Goal: Find specific page/section: Find specific page/section

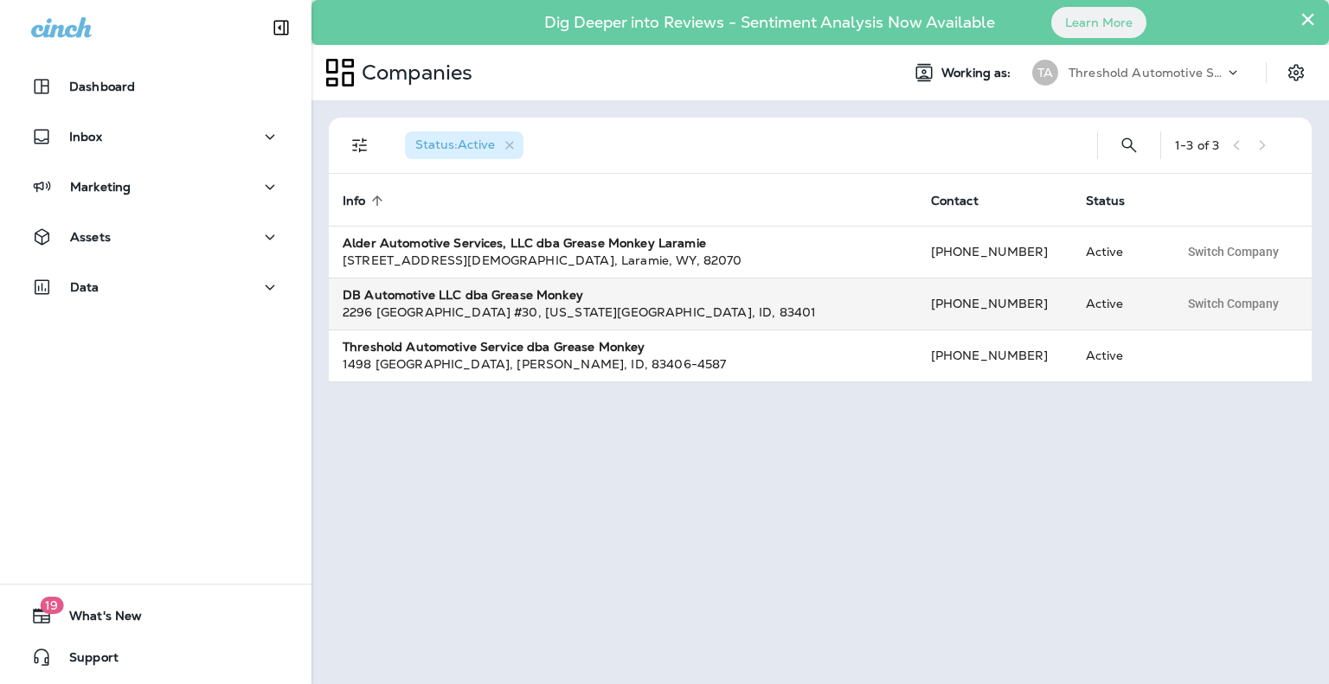
click at [375, 280] on td "DB Automotive LLC dba Grease Monkey [STREET_ADDRESS][US_STATE]" at bounding box center [623, 304] width 588 height 52
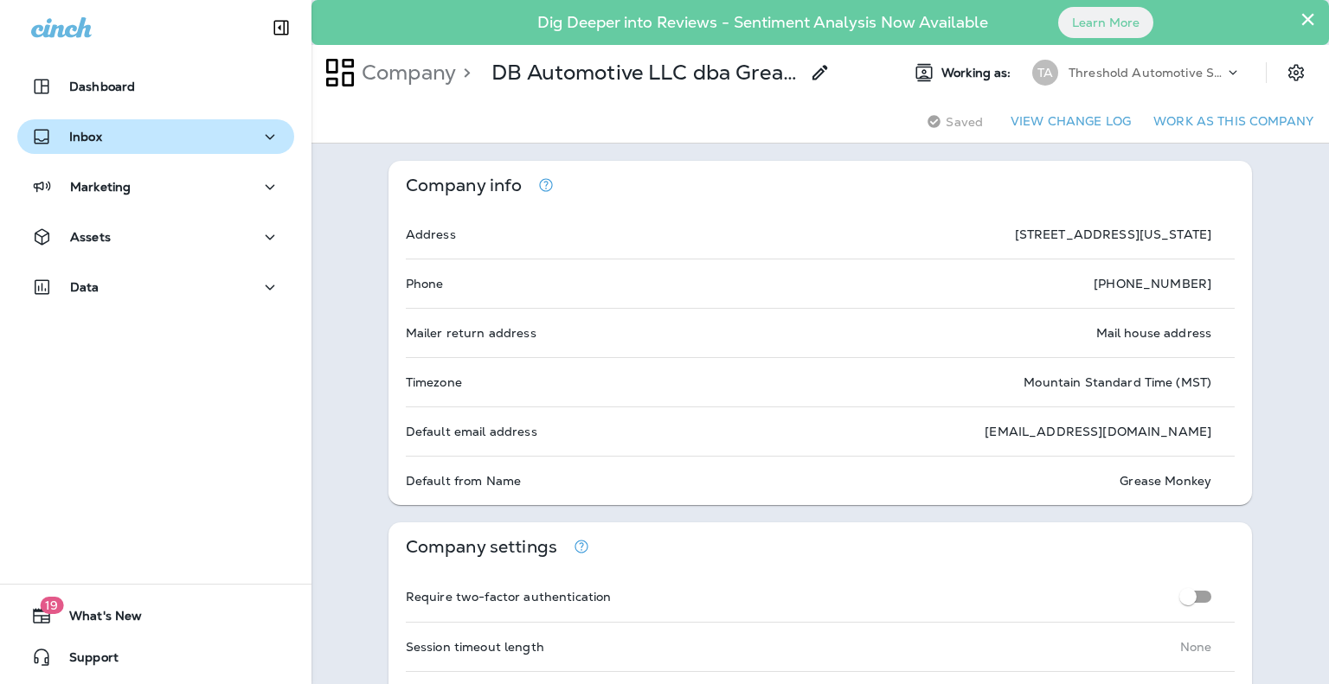
click at [261, 134] on icon "button" at bounding box center [269, 137] width 21 height 22
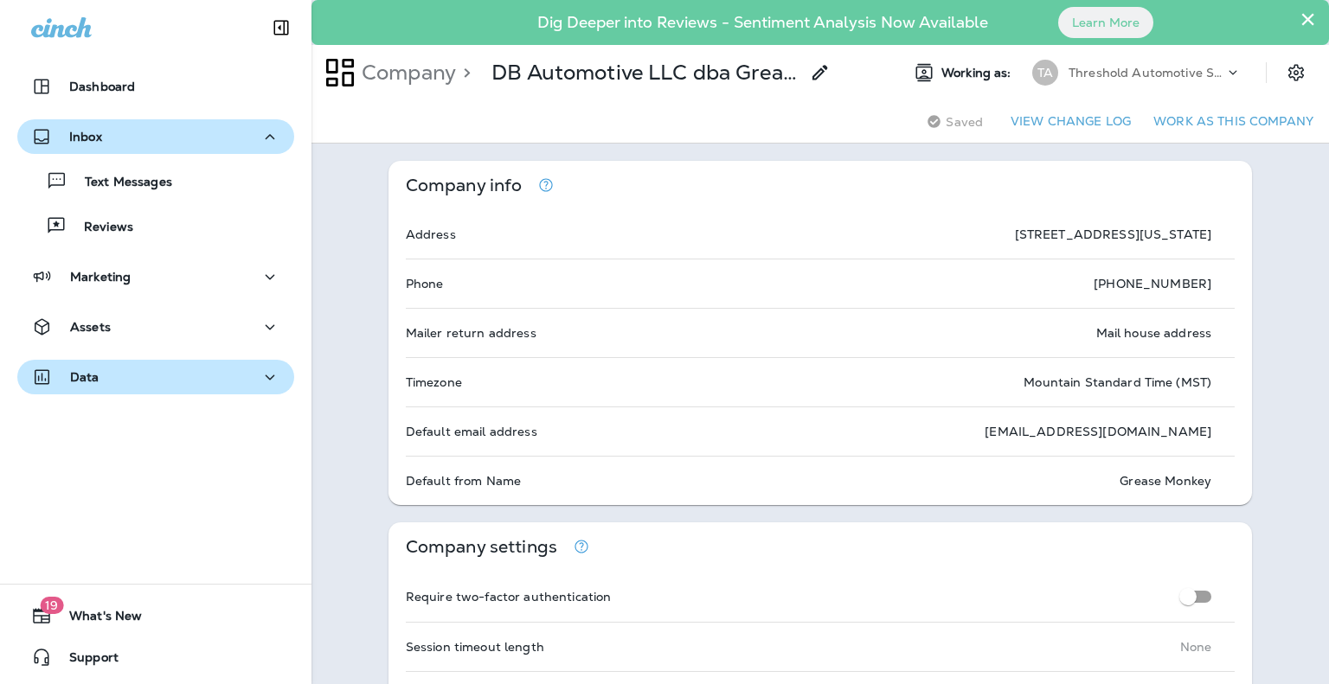
click at [260, 374] on icon "button" at bounding box center [269, 378] width 21 height 22
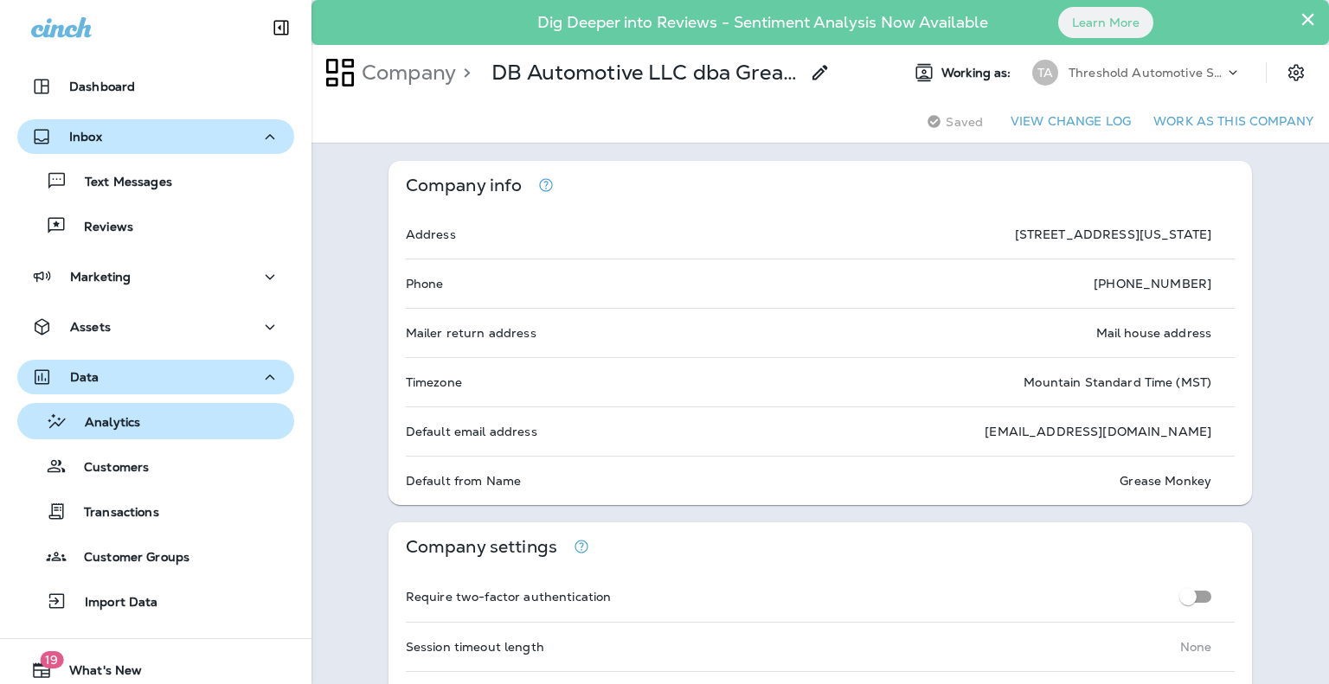
click at [173, 426] on div "Analytics" at bounding box center [155, 421] width 263 height 26
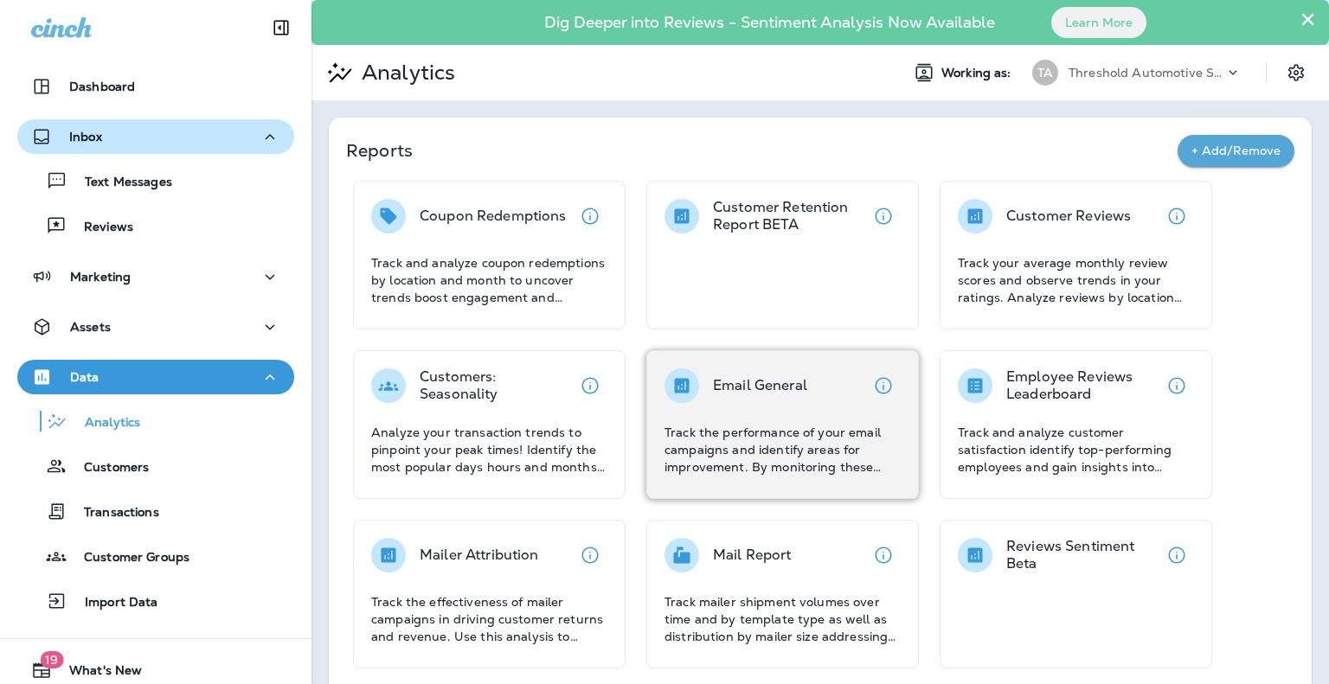
click at [787, 370] on div "Email General" at bounding box center [760, 385] width 94 height 35
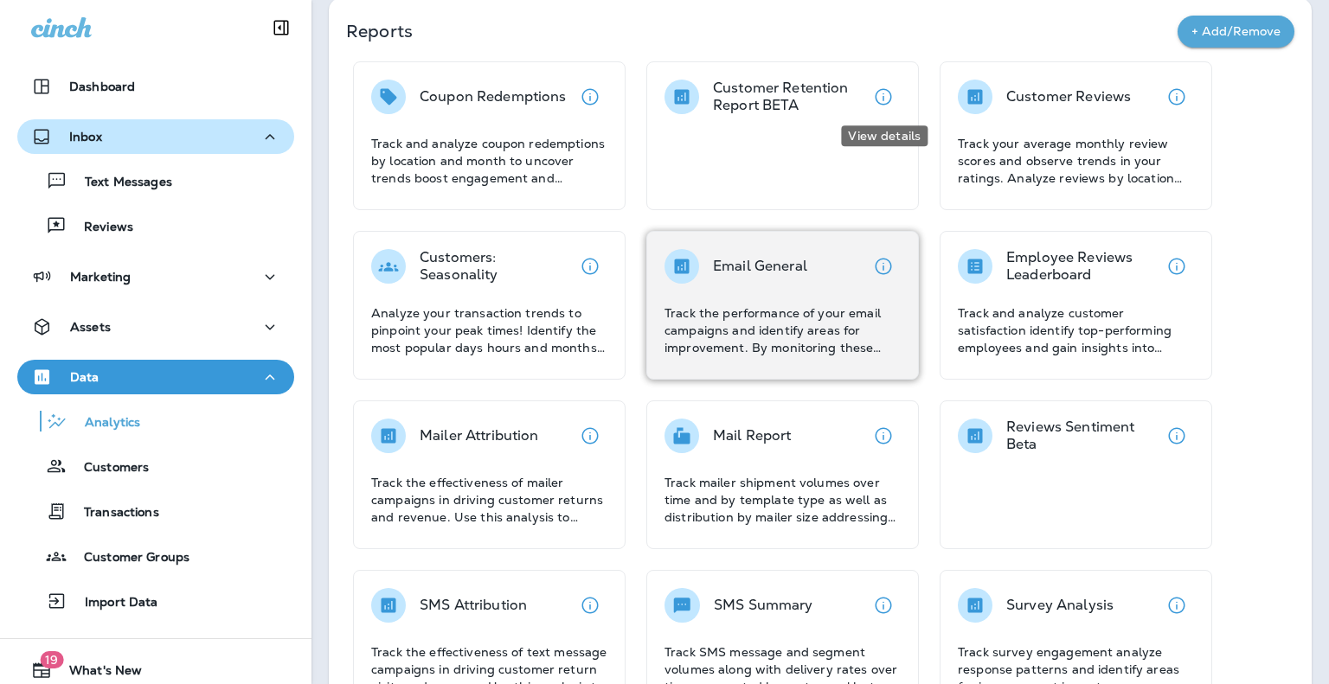
scroll to position [173, 0]
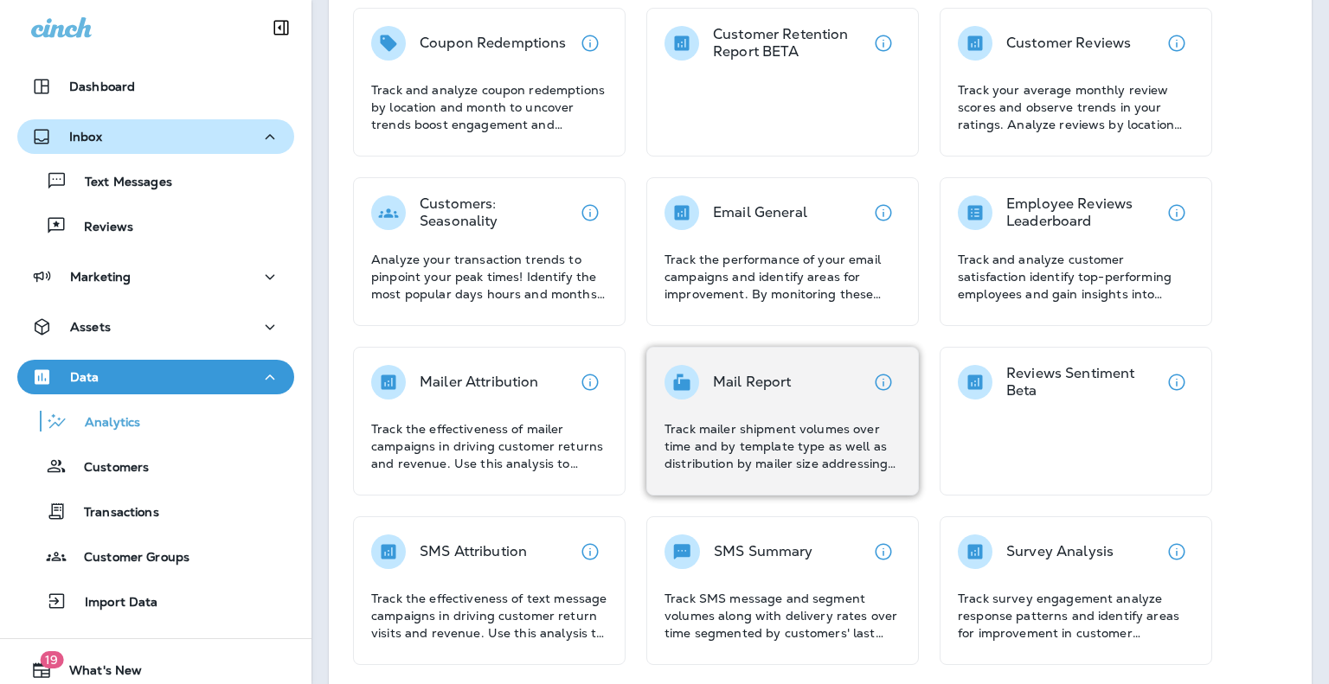
click at [787, 379] on p "Mail Report" at bounding box center [752, 382] width 79 height 17
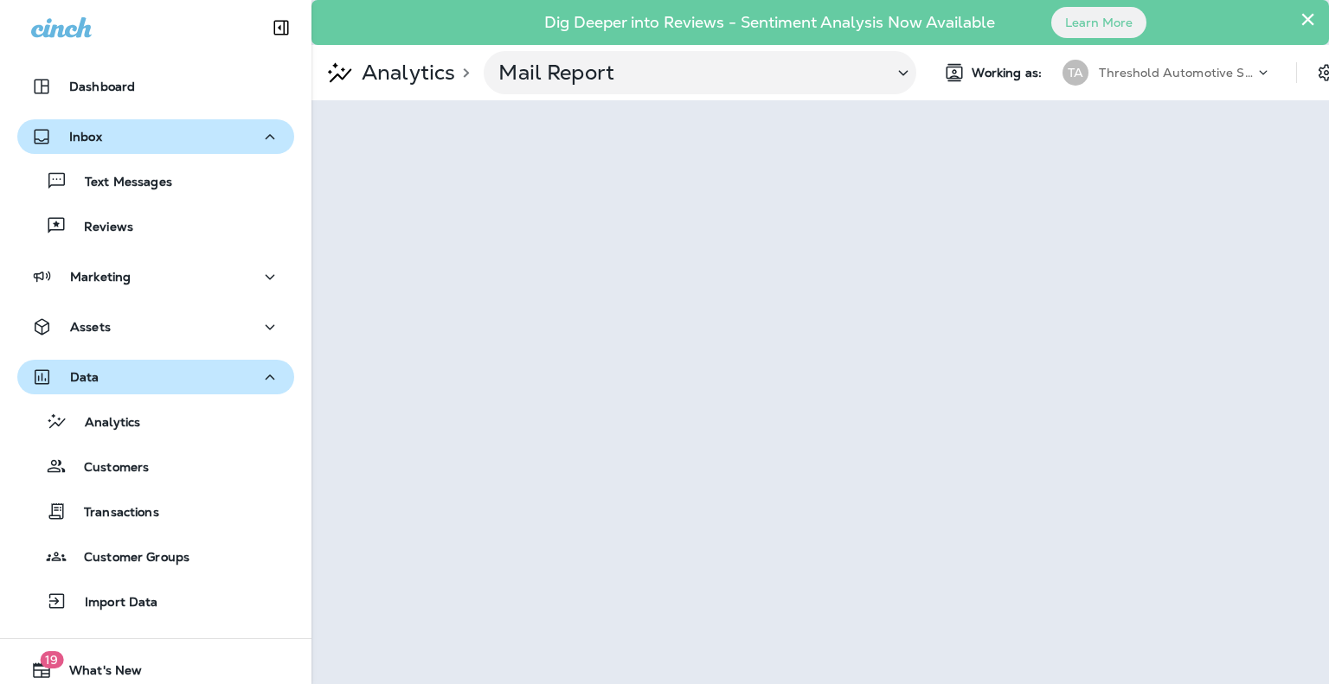
click at [1261, 70] on icon at bounding box center [1262, 72] width 17 height 17
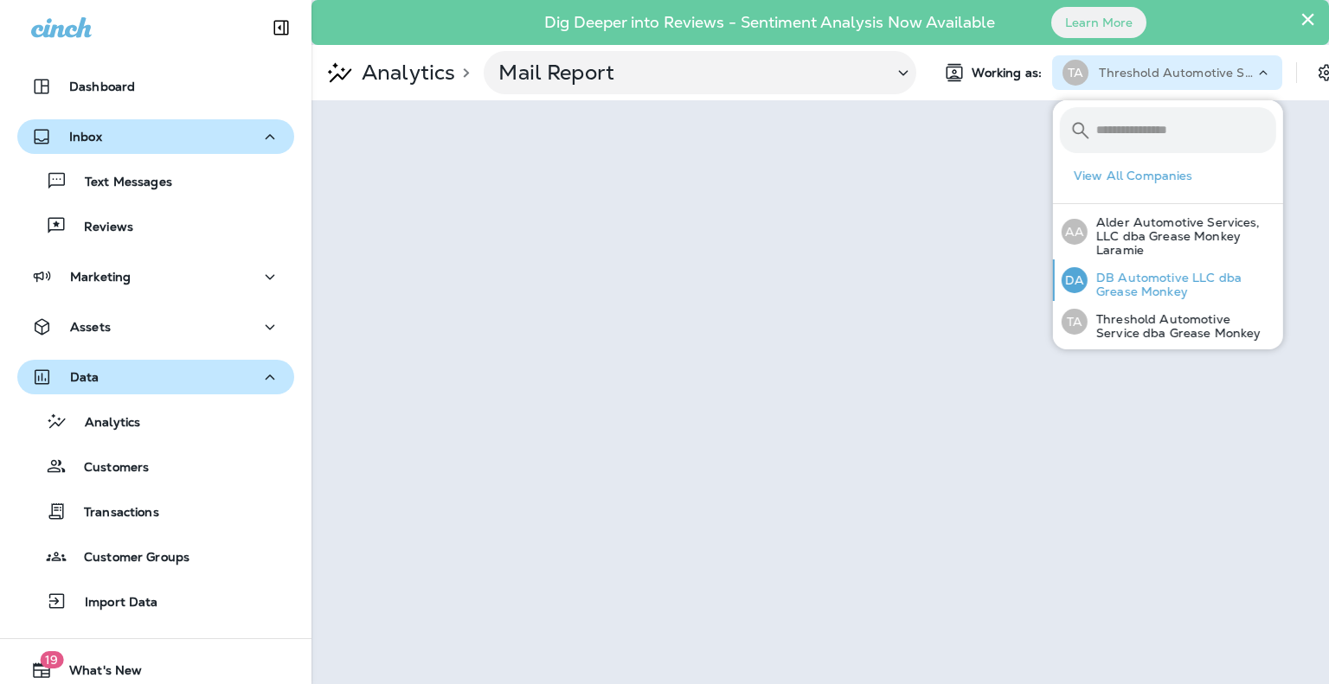
click at [1140, 282] on p "DB Automotive LLC dba Grease Monkey" at bounding box center [1181, 285] width 189 height 28
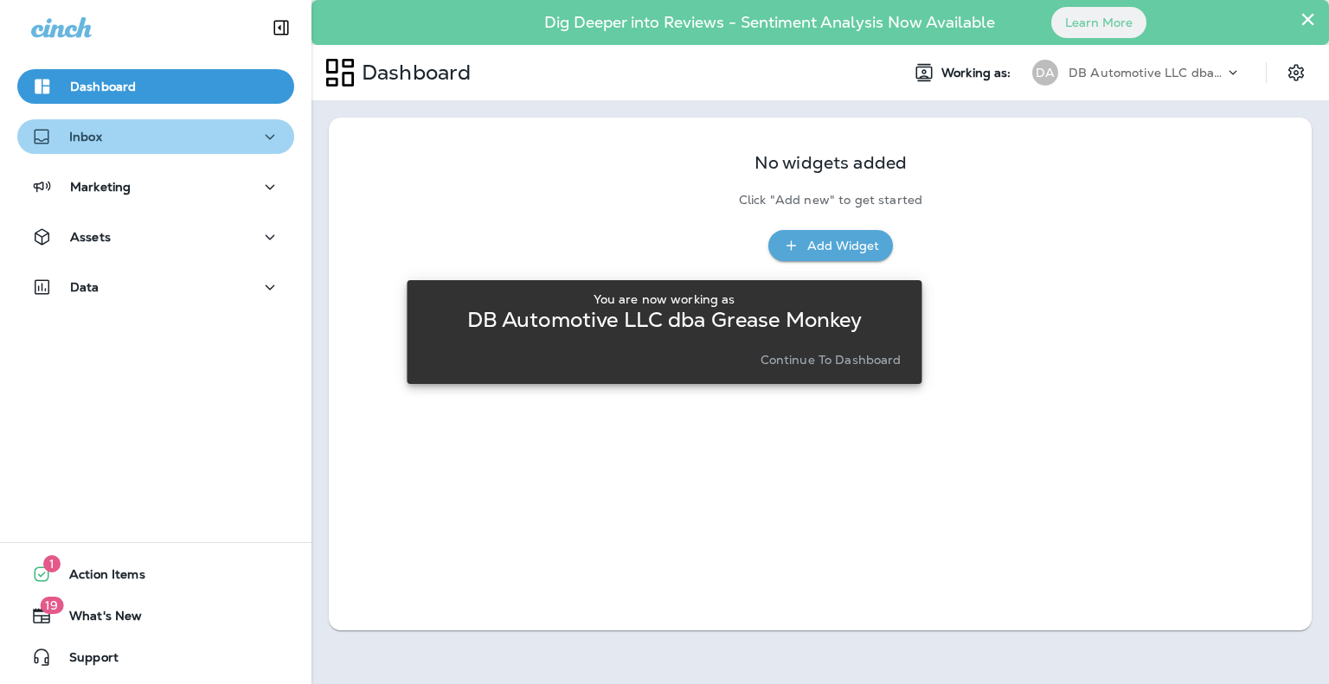
click at [259, 132] on icon "button" at bounding box center [269, 137] width 21 height 22
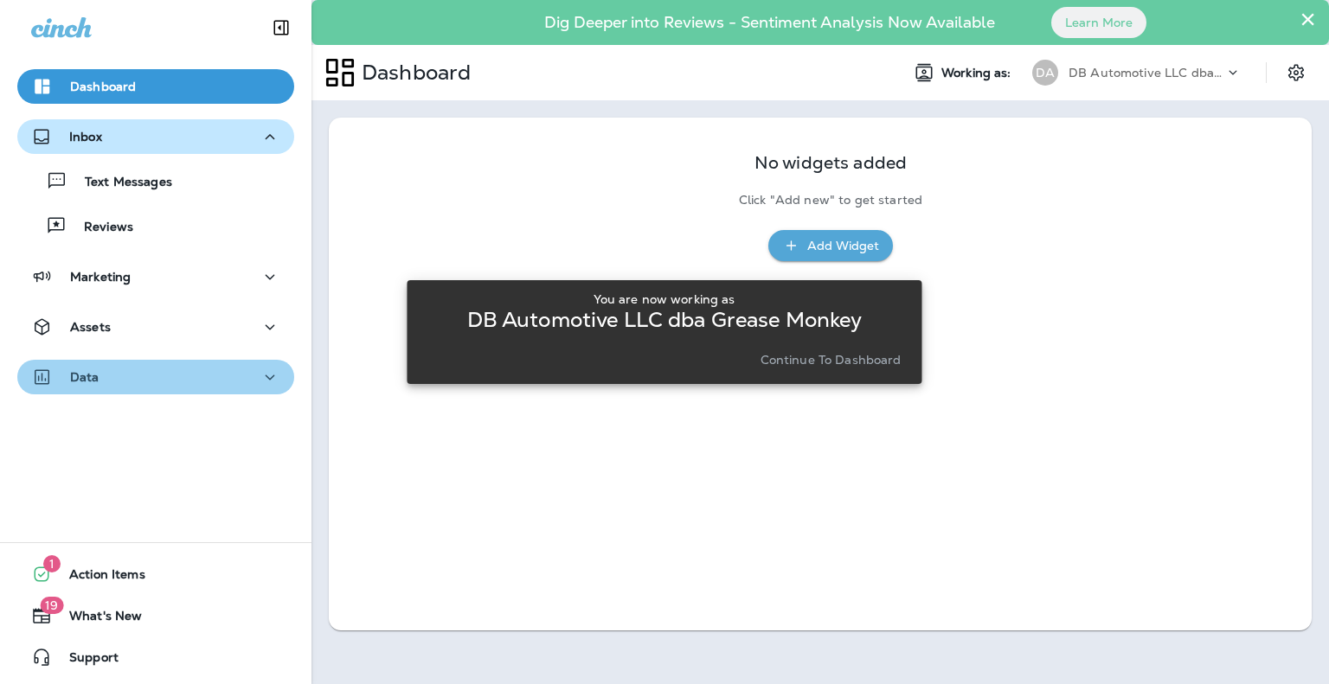
click at [249, 373] on div "Data" at bounding box center [155, 378] width 249 height 22
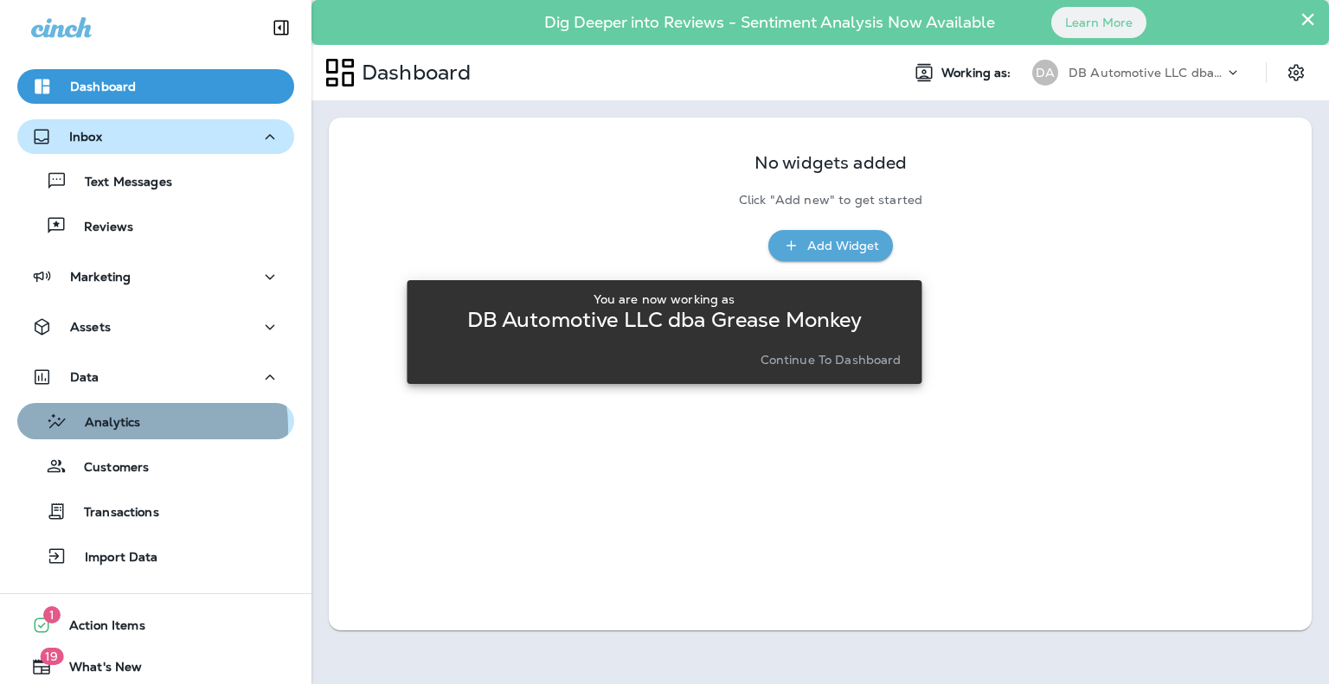
click at [132, 427] on p "Analytics" at bounding box center [103, 423] width 73 height 16
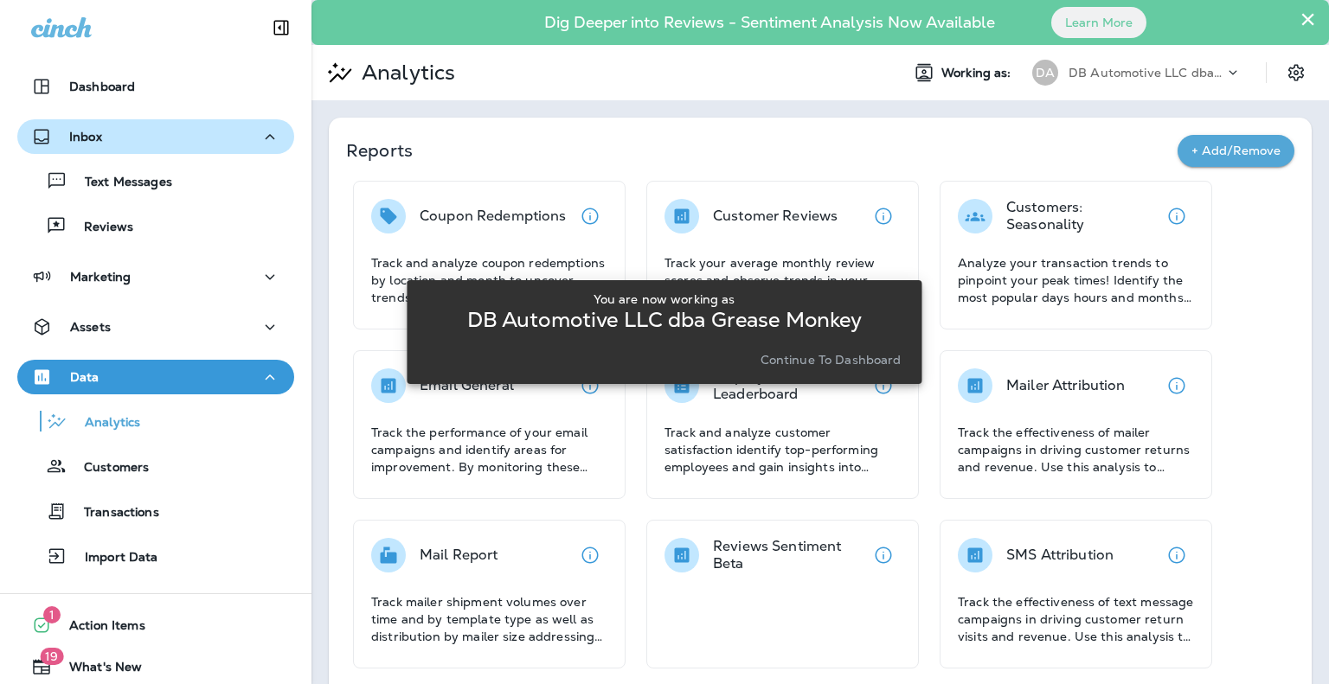
click at [923, 245] on div "Coupon Redemptions Track and analyze coupon redemptions by location and month t…" at bounding box center [820, 594] width 948 height 827
click at [454, 564] on div "You are now working as DB Automotive LLC dba Grease Monkey Continue to Dashboard" at bounding box center [664, 331] width 515 height 663
click at [455, 553] on div "You are now working as DB Automotive LLC dba Grease Monkey Continue to Dashboard" at bounding box center [664, 331] width 515 height 663
click at [421, 612] on div "You are now working as DB Automotive LLC dba Grease Monkey Continue to Dashboard" at bounding box center [664, 331] width 515 height 663
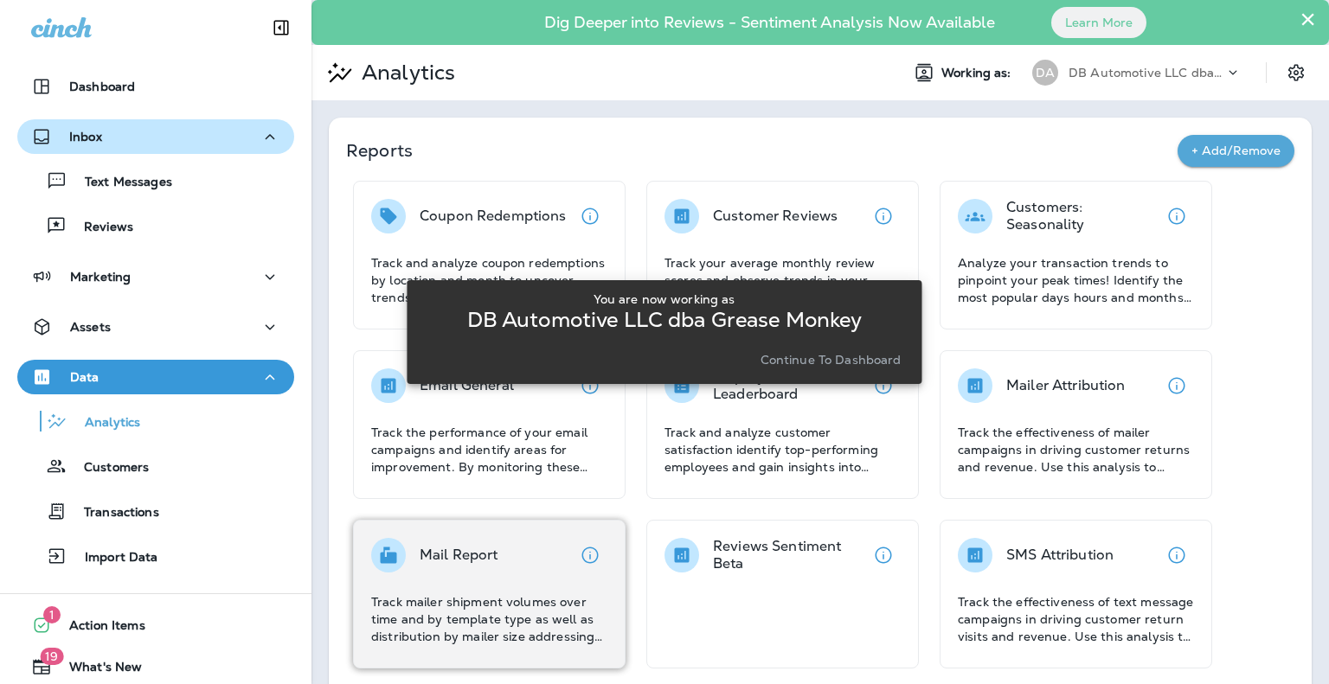
click at [387, 550] on icon at bounding box center [388, 555] width 21 height 21
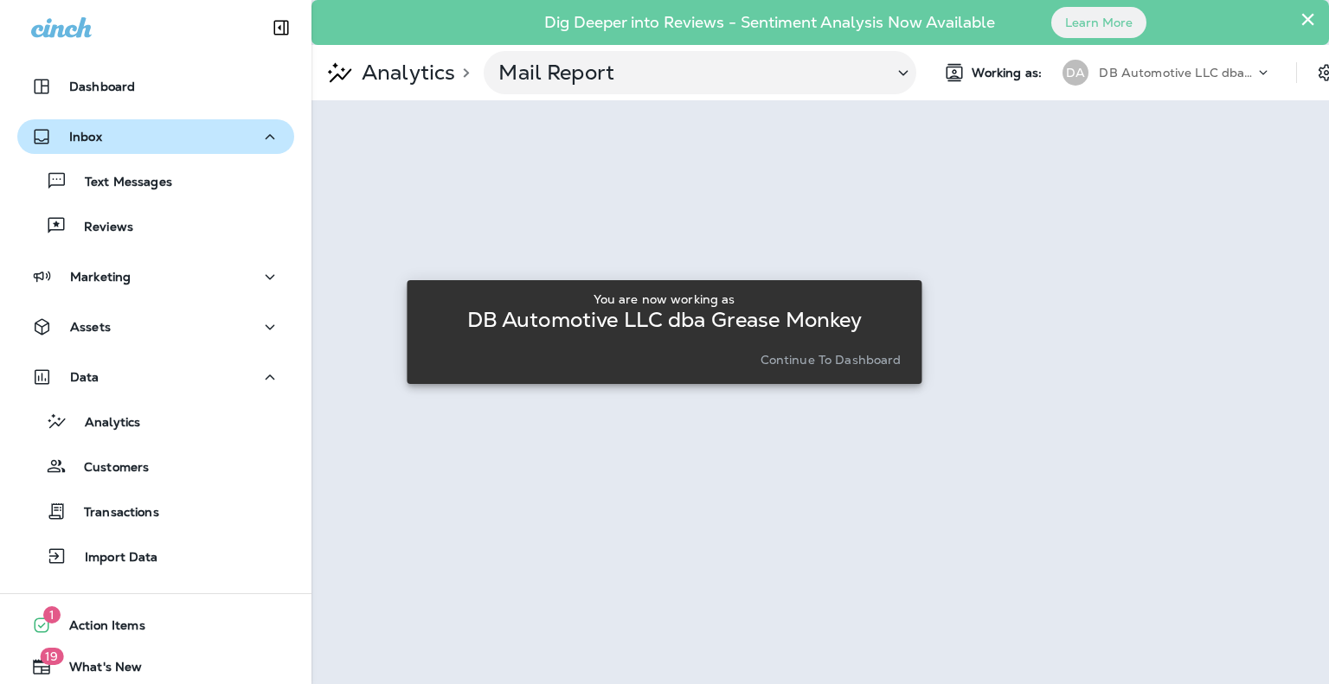
click at [850, 359] on p "Continue to Dashboard" at bounding box center [830, 360] width 141 height 14
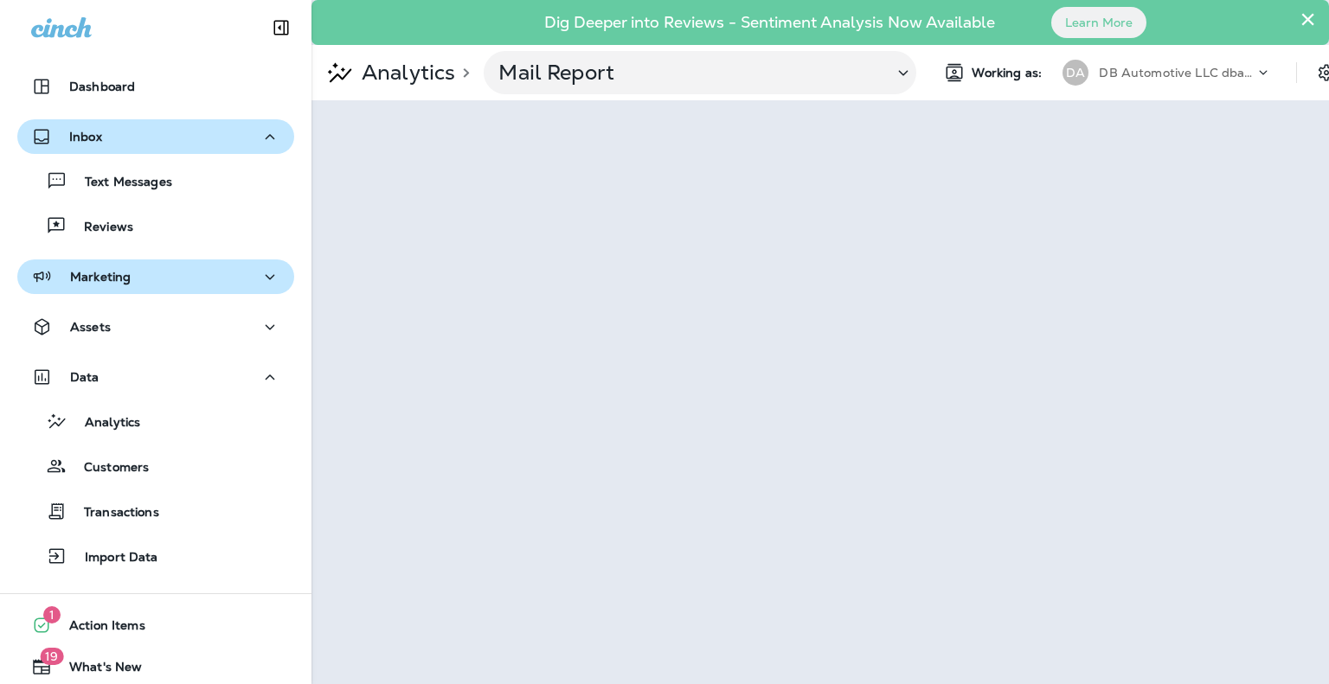
click at [269, 272] on icon "button" at bounding box center [269, 277] width 21 height 22
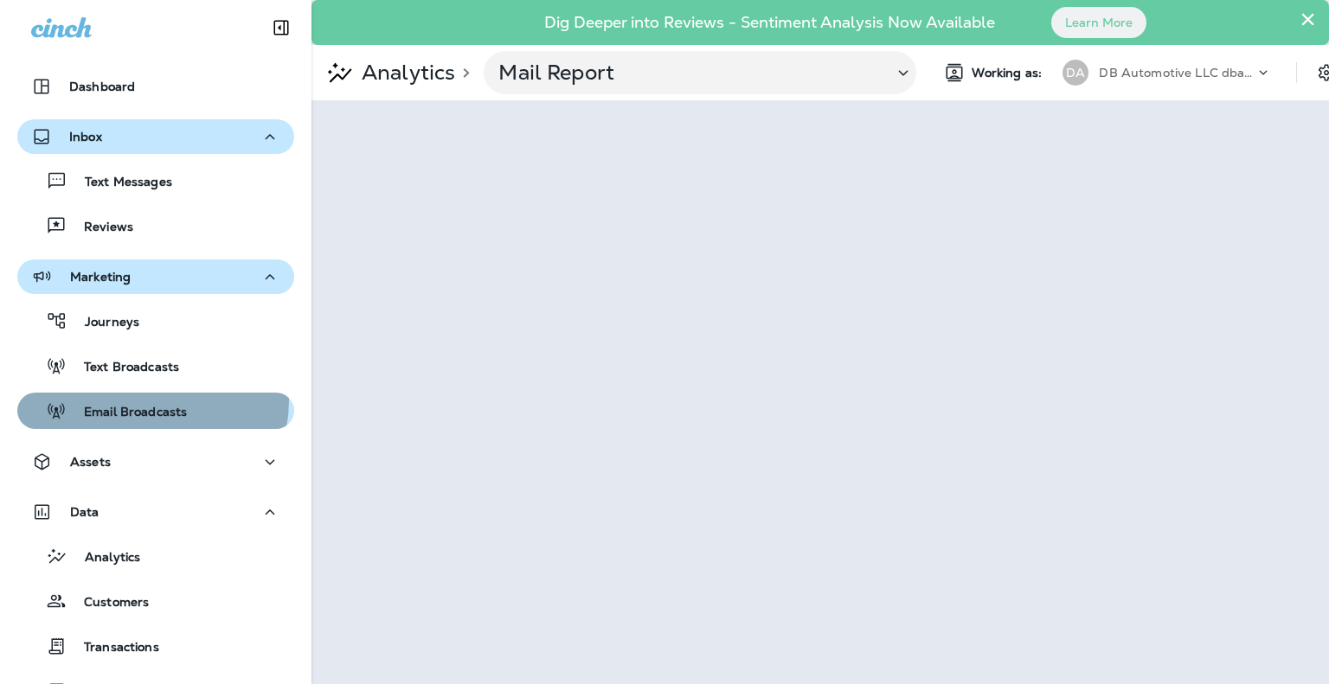
click at [142, 400] on div "Email Broadcasts" at bounding box center [105, 411] width 163 height 26
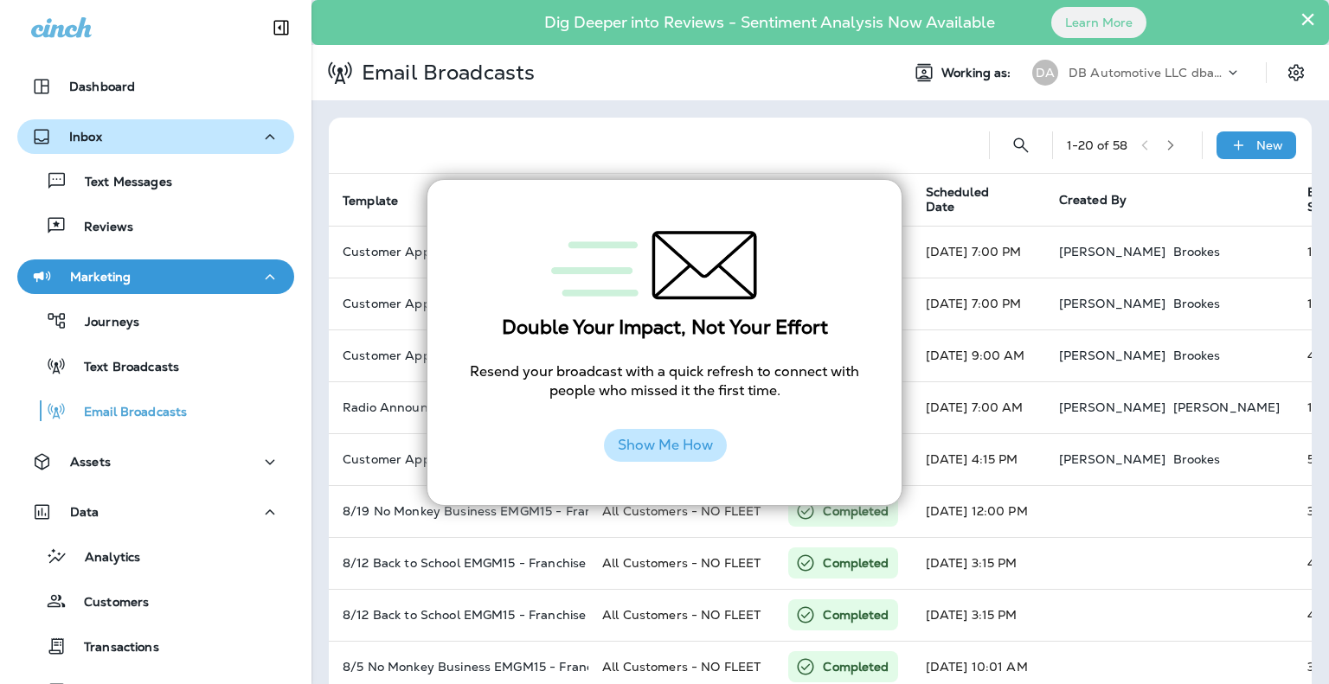
click at [701, 449] on button "Show Me How" at bounding box center [665, 445] width 123 height 33
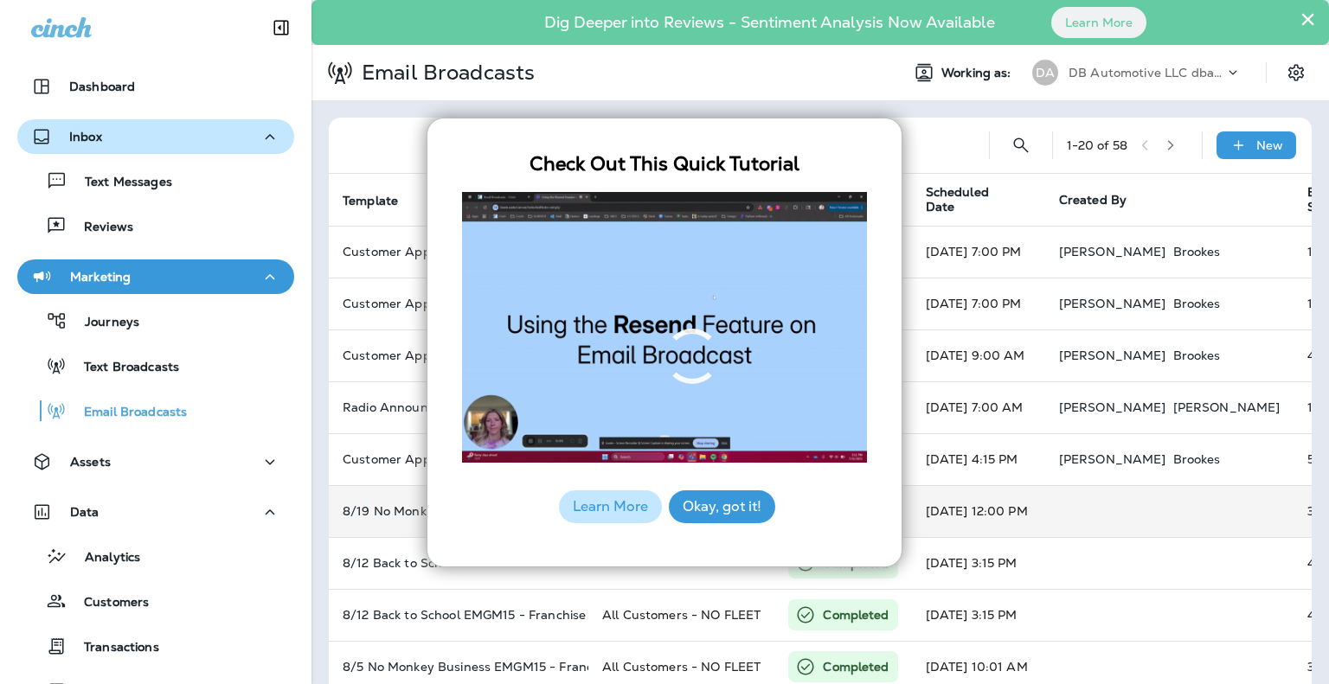
click at [738, 504] on button "Okay, got it!" at bounding box center [722, 506] width 106 height 33
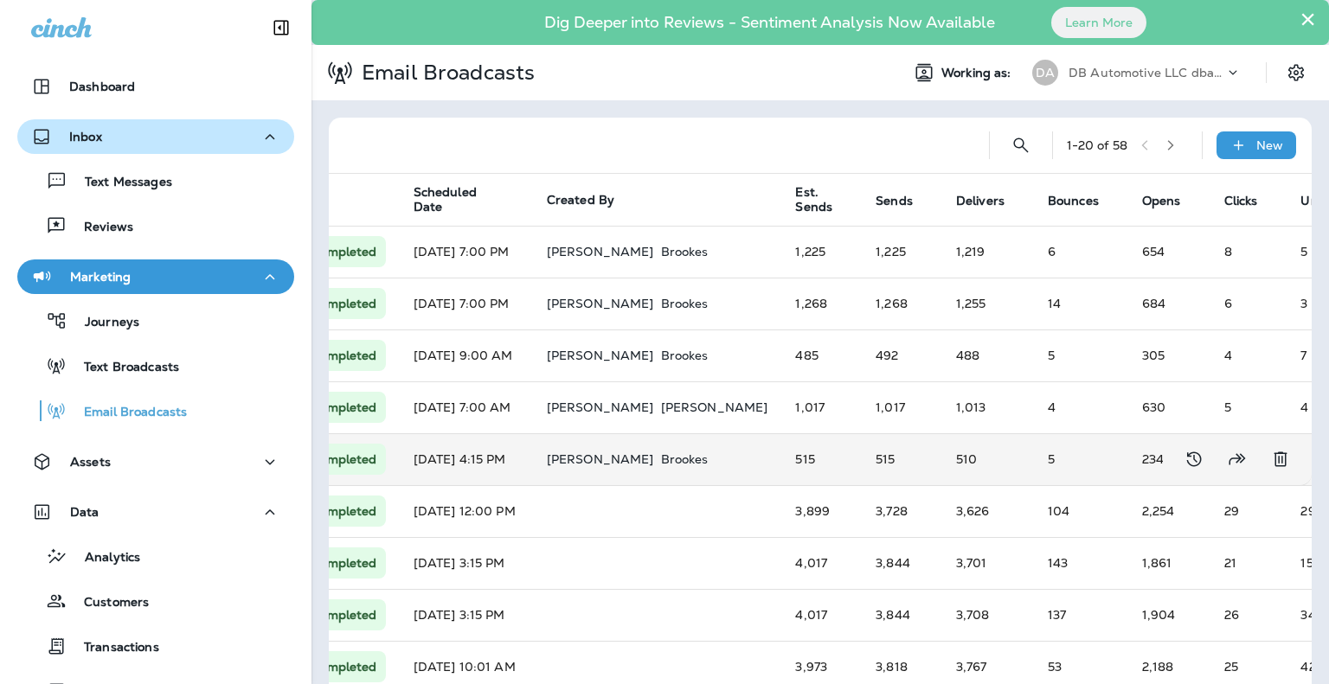
scroll to position [0, 516]
